Goal: Check status: Check status

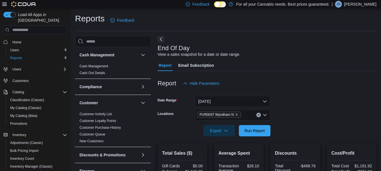
scroll to position [68, 0]
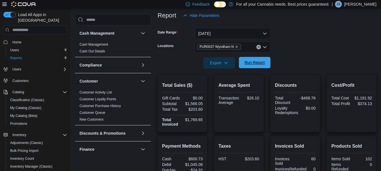
click at [254, 61] on span "Run Report" at bounding box center [255, 63] width 20 height 6
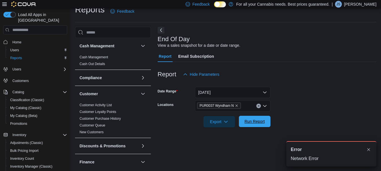
click at [255, 124] on span "Run Report" at bounding box center [255, 122] width 20 height 6
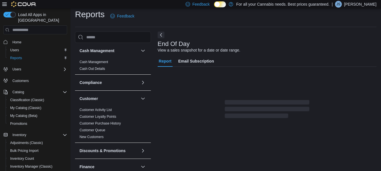
scroll to position [9, 0]
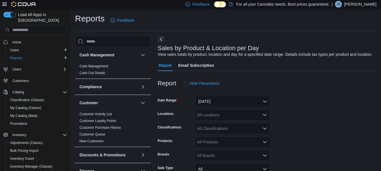
scroll to position [13, 0]
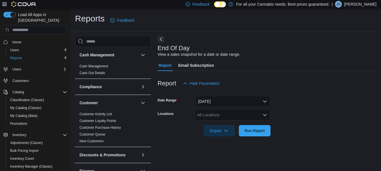
scroll to position [9, 0]
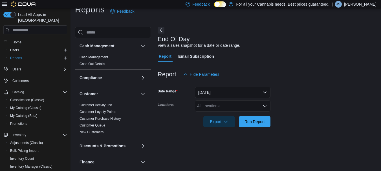
click at [216, 106] on div "All Locations" at bounding box center [233, 105] width 76 height 11
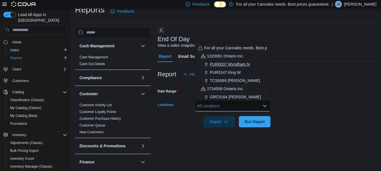
click at [223, 67] on button "PUR0037 Wyndham N" at bounding box center [233, 64] width 76 height 8
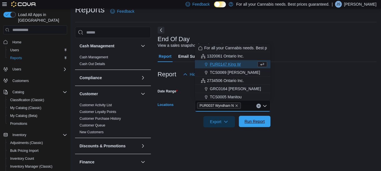
click at [251, 121] on span "Run Report" at bounding box center [255, 122] width 20 height 6
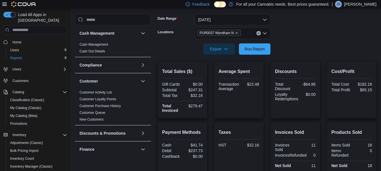
scroll to position [82, 0]
